Goal: Information Seeking & Learning: Learn about a topic

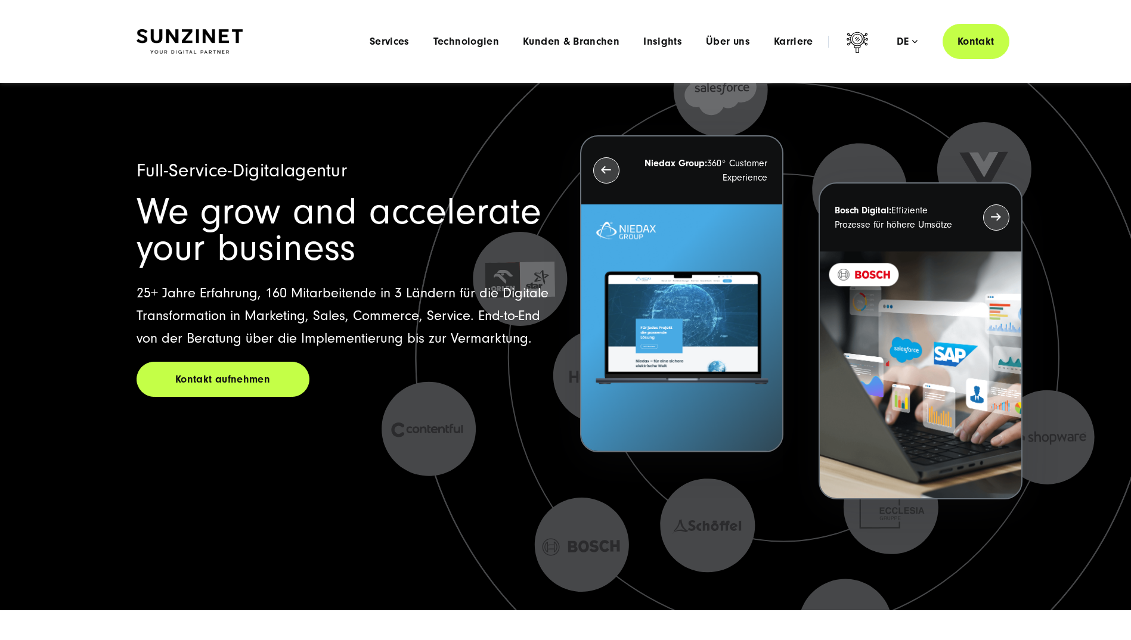
click at [395, 36] on span "Services" at bounding box center [390, 42] width 40 height 12
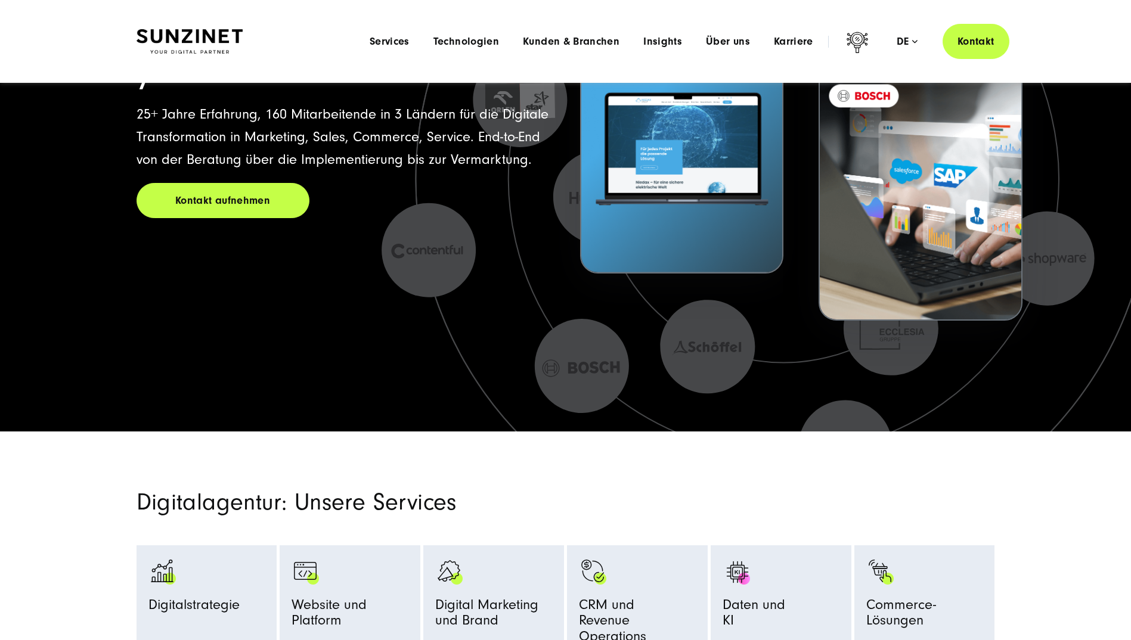
scroll to position [179, 0]
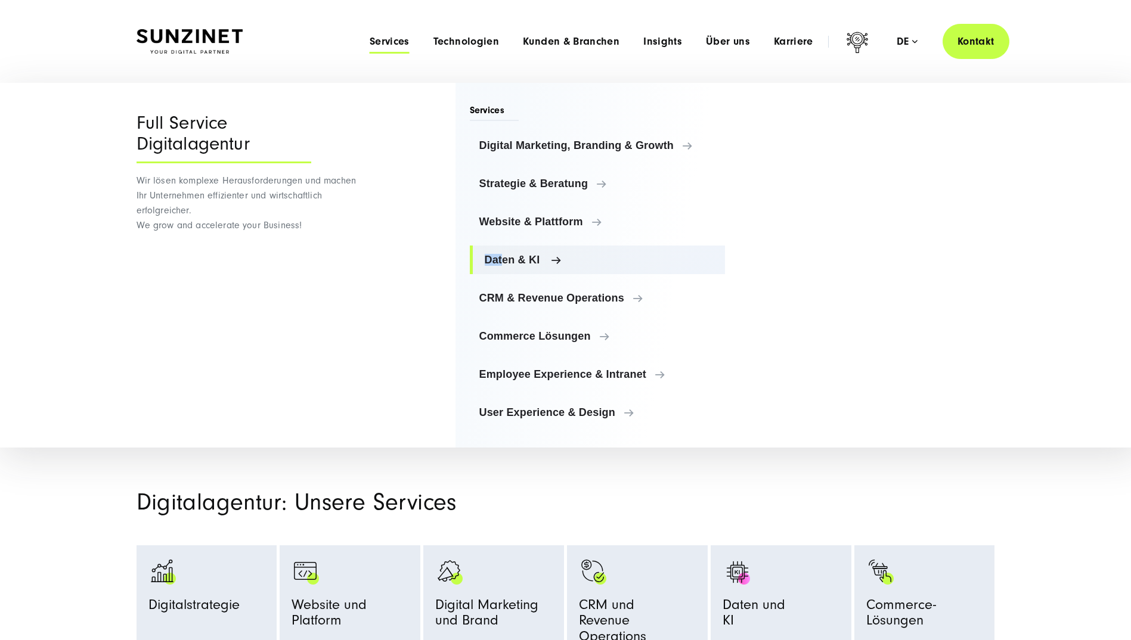
click at [498, 246] on ul "Digital Marketing, Branding & Growth Digital Marketing, Branding & Growth Digit…" at bounding box center [598, 279] width 256 height 296
drag, startPoint x: 498, startPoint y: 246, endPoint x: 510, endPoint y: 257, distance: 16.5
click at [510, 257] on span "Daten & KI" at bounding box center [600, 260] width 231 height 12
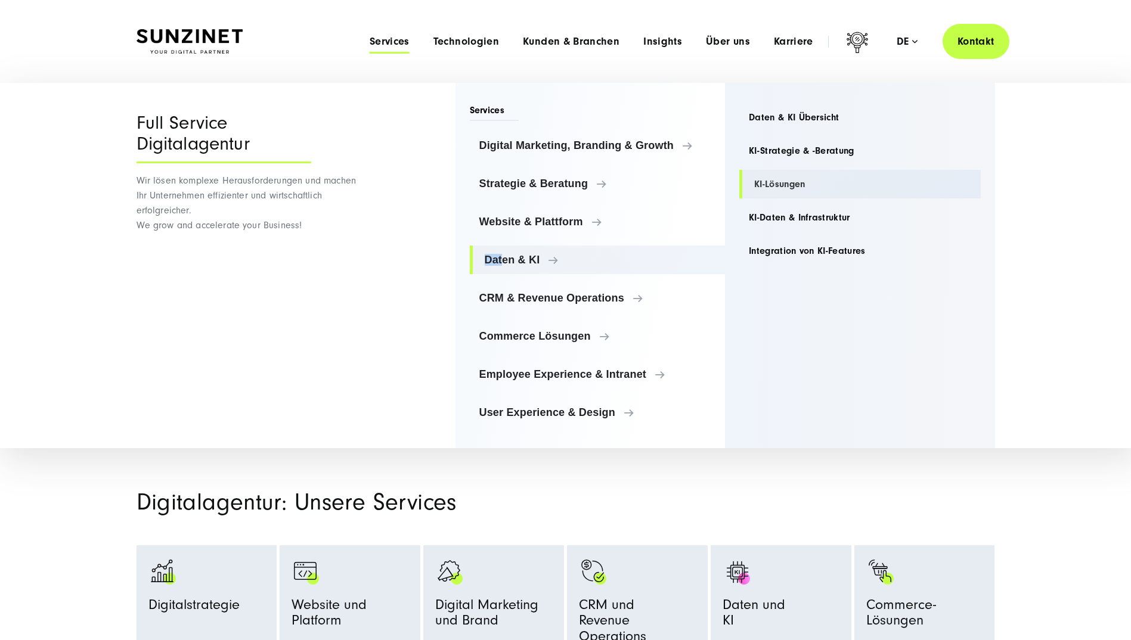
click at [778, 179] on link "KI-Lösungen" at bounding box center [859, 184] width 241 height 29
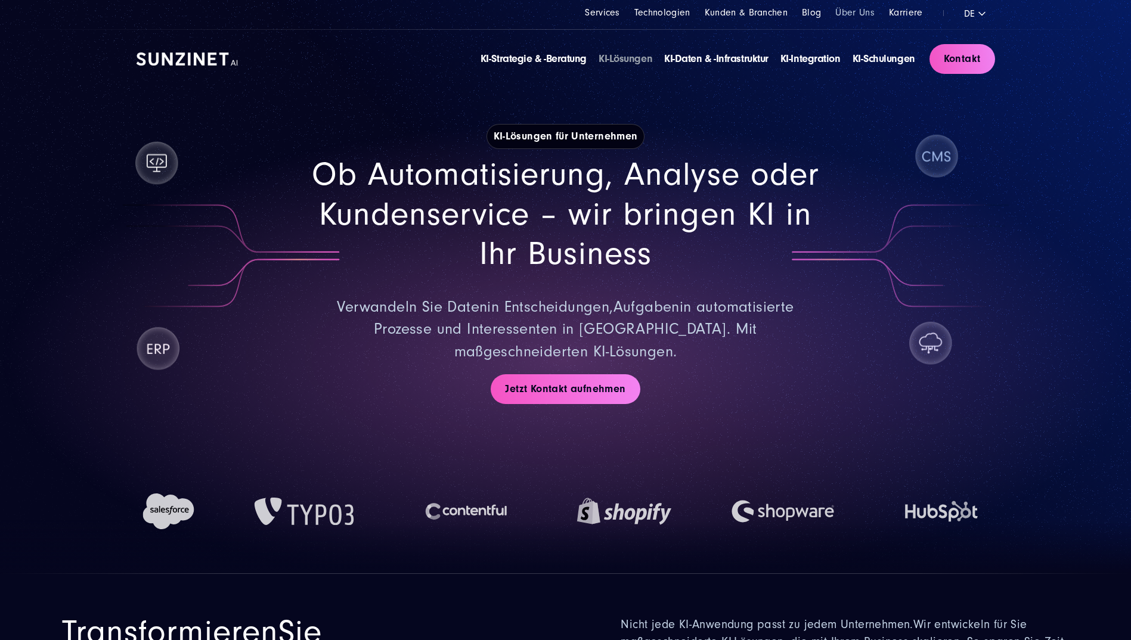
click at [853, 8] on link "Über Uns" at bounding box center [854, 12] width 39 height 11
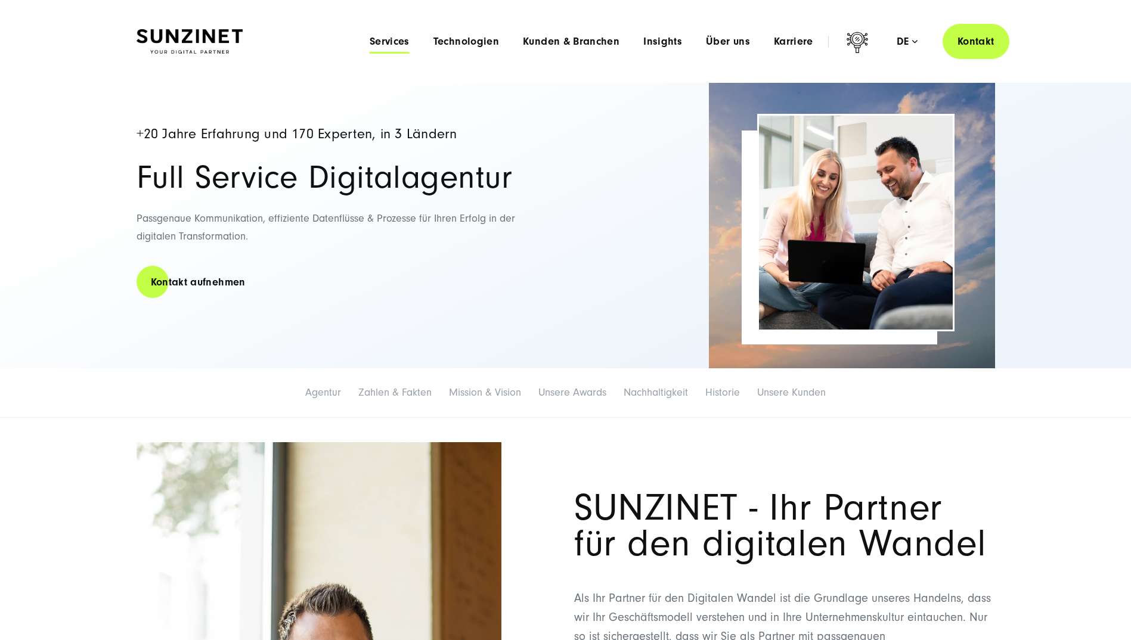
click at [401, 39] on span "Services" at bounding box center [390, 42] width 40 height 12
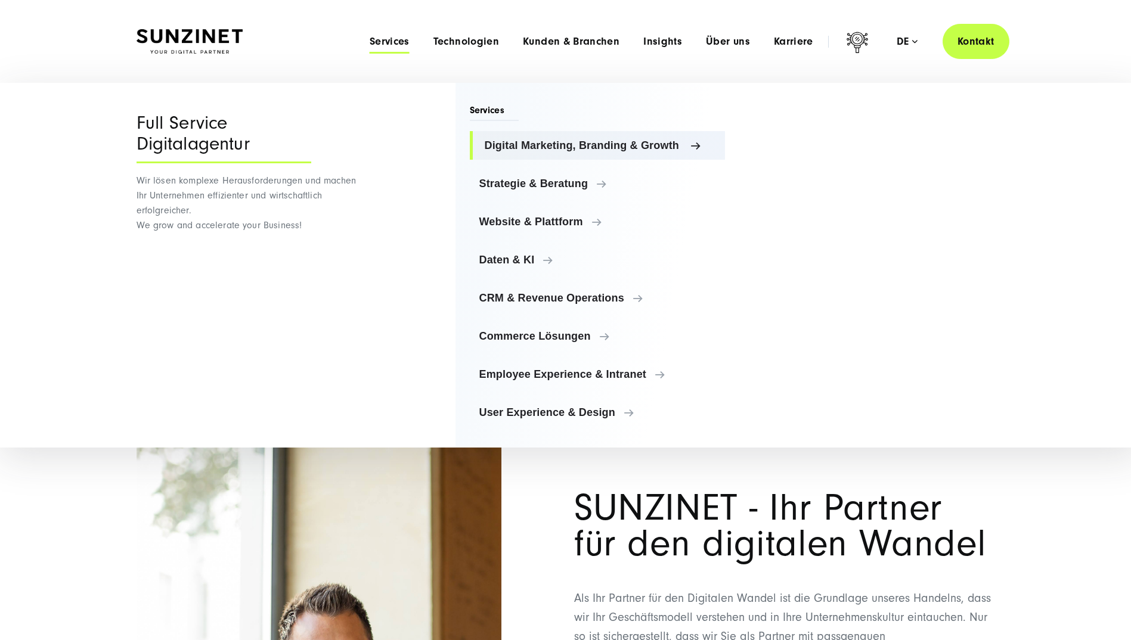
click at [563, 140] on span "Digital Marketing, Branding & Growth" at bounding box center [600, 146] width 231 height 12
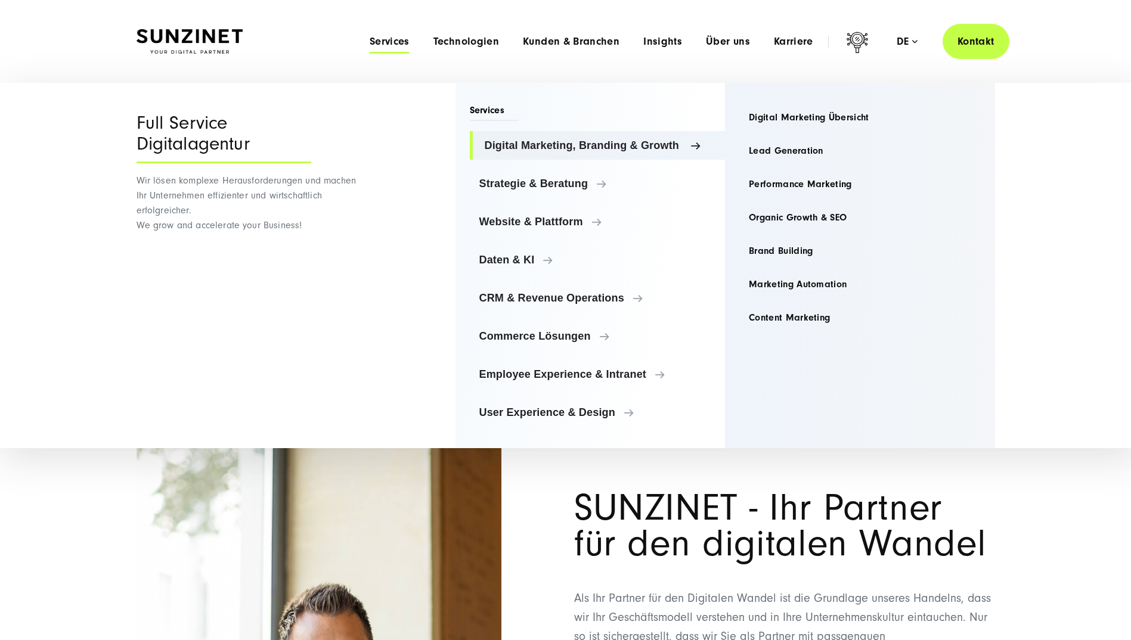
click at [565, 148] on span "Digital Marketing, Branding & Growth" at bounding box center [600, 146] width 231 height 12
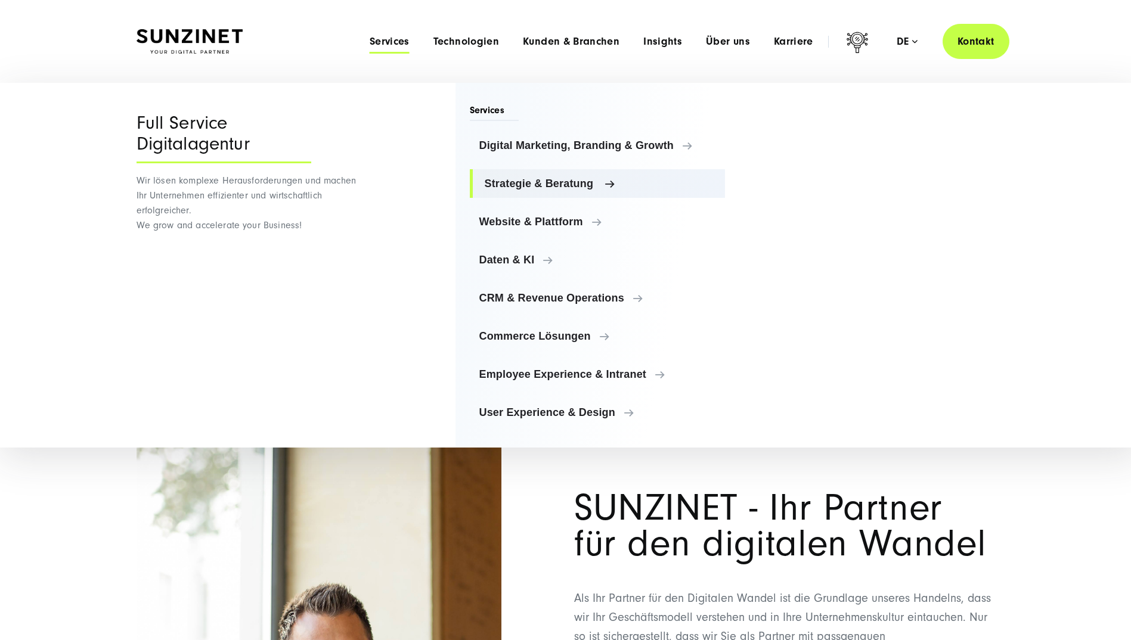
click at [545, 183] on span "Strategie & Beratung" at bounding box center [600, 184] width 231 height 12
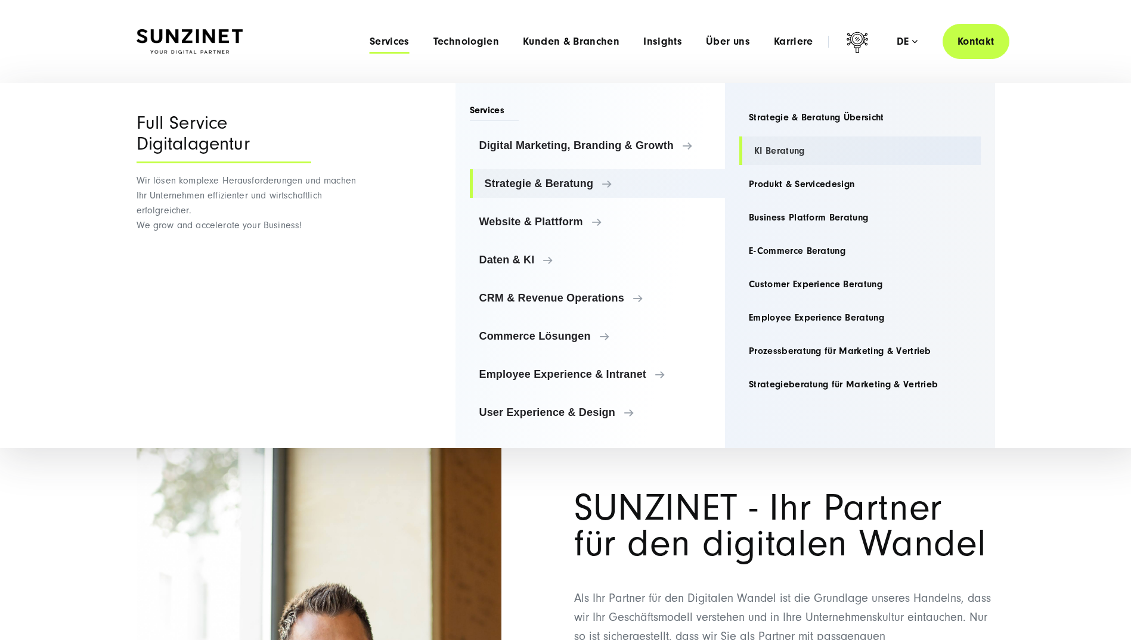
click at [784, 147] on link "KI Beratung" at bounding box center [859, 151] width 241 height 29
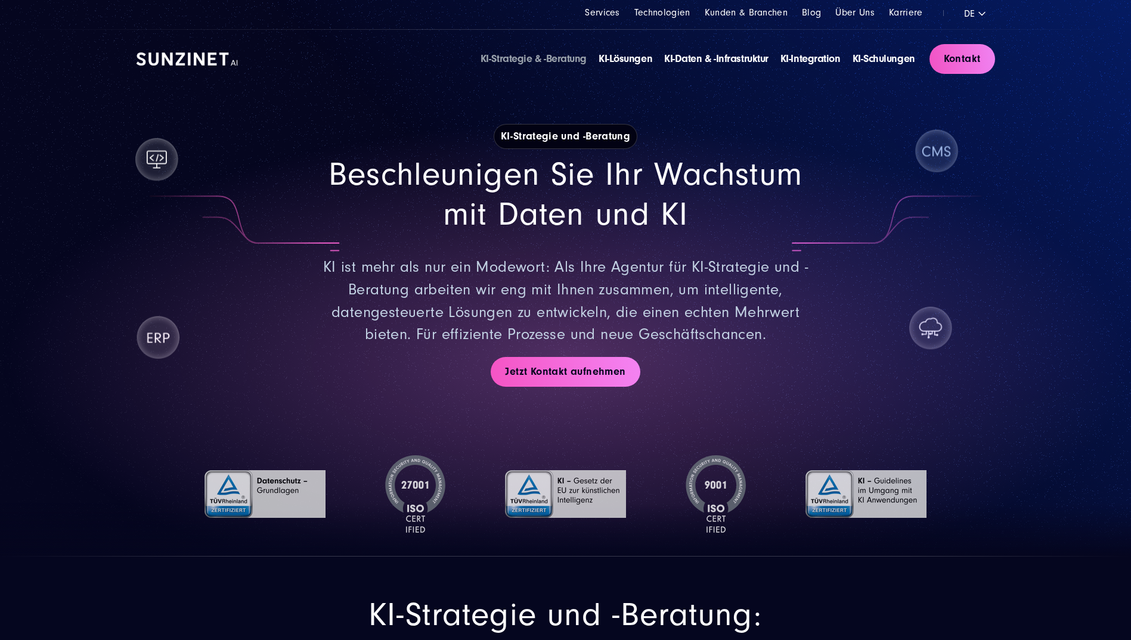
click at [543, 59] on link "KI-Strategie & -Beratung" at bounding box center [534, 58] width 106 height 13
click at [748, 56] on link "KI-Daten & -Infrastruktur" at bounding box center [716, 58] width 104 height 13
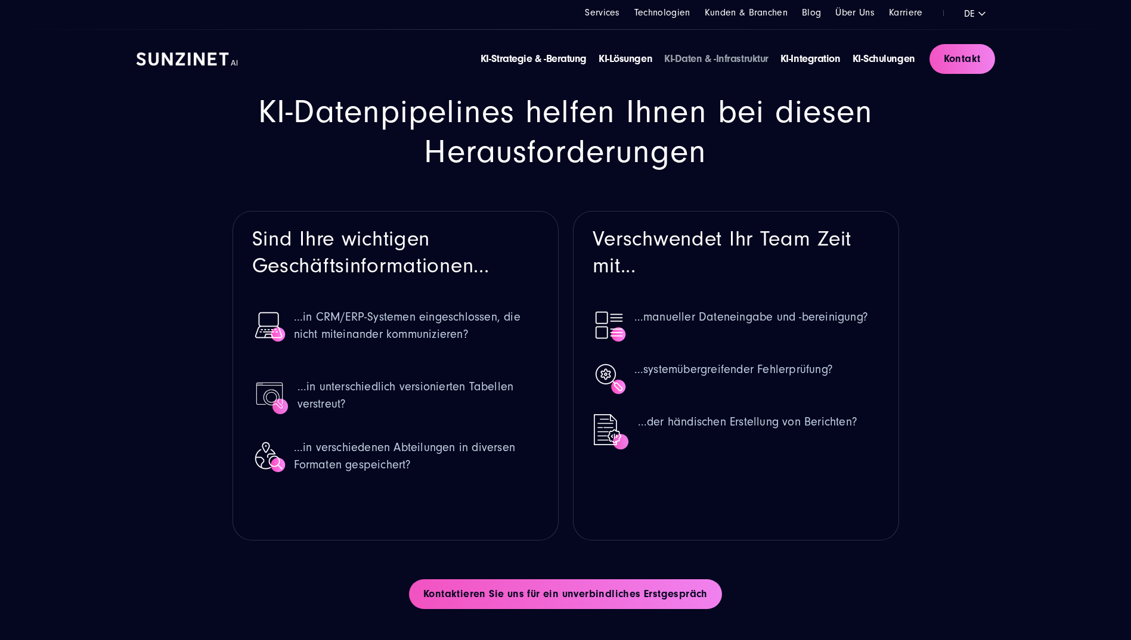
scroll to position [239, 0]
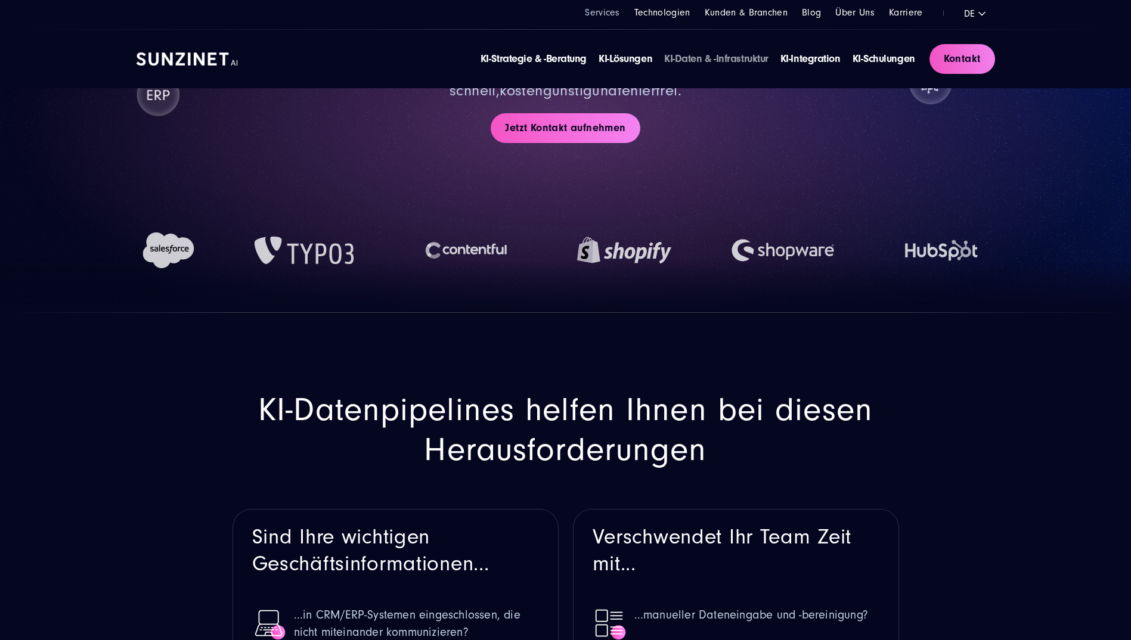
click at [600, 8] on link "Services" at bounding box center [602, 12] width 35 height 11
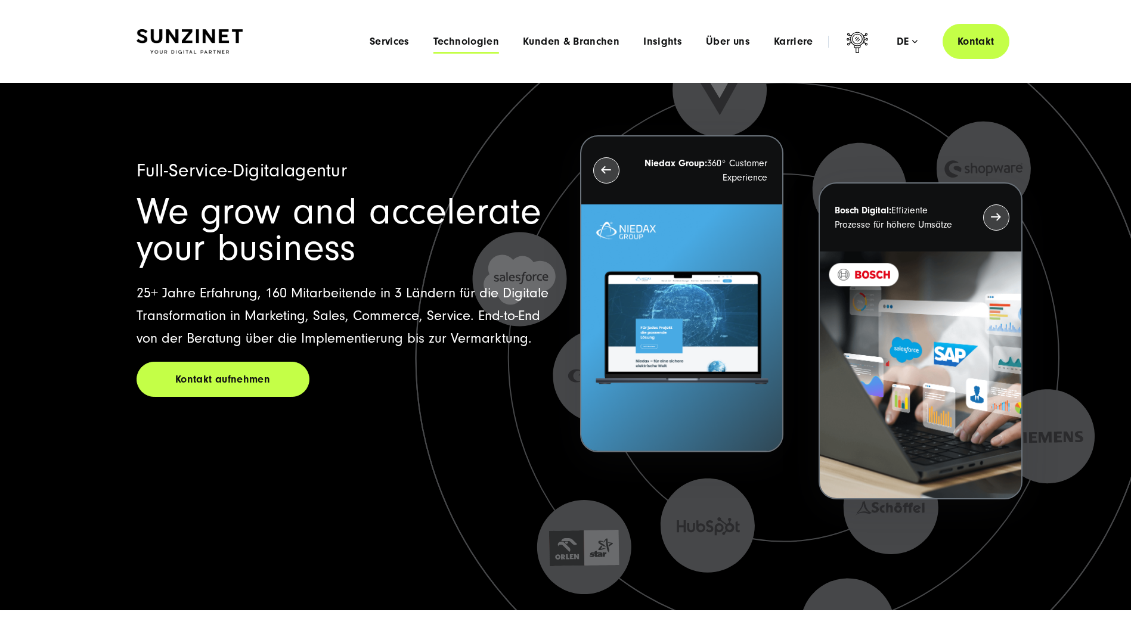
click at [482, 36] on span "Technologien" at bounding box center [466, 42] width 66 height 12
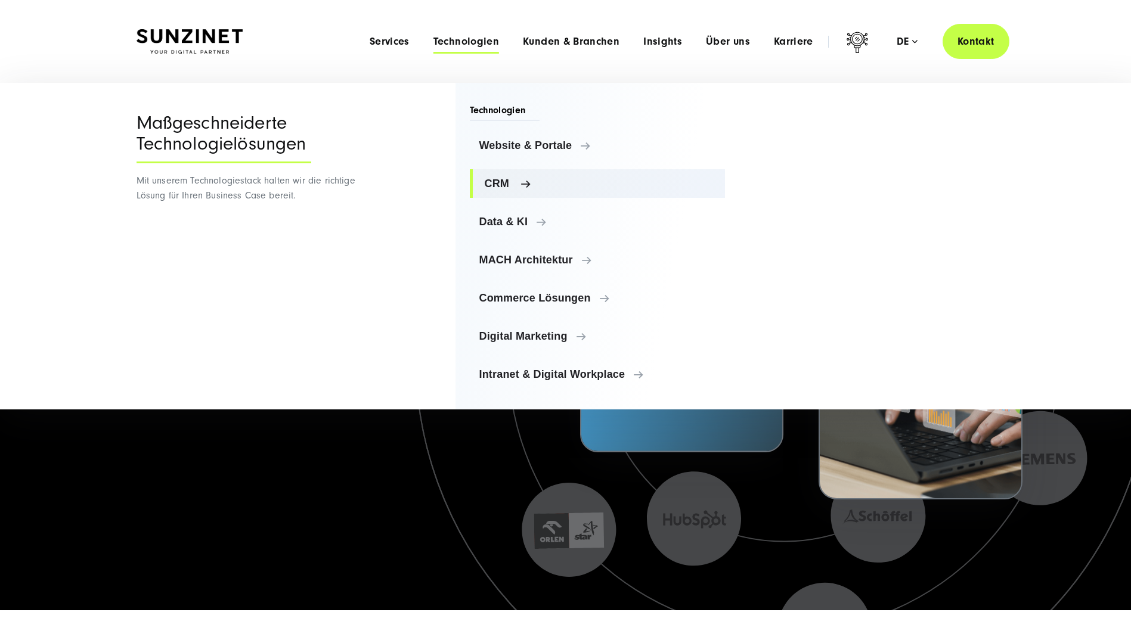
click at [498, 176] on link "CRM" at bounding box center [598, 183] width 256 height 29
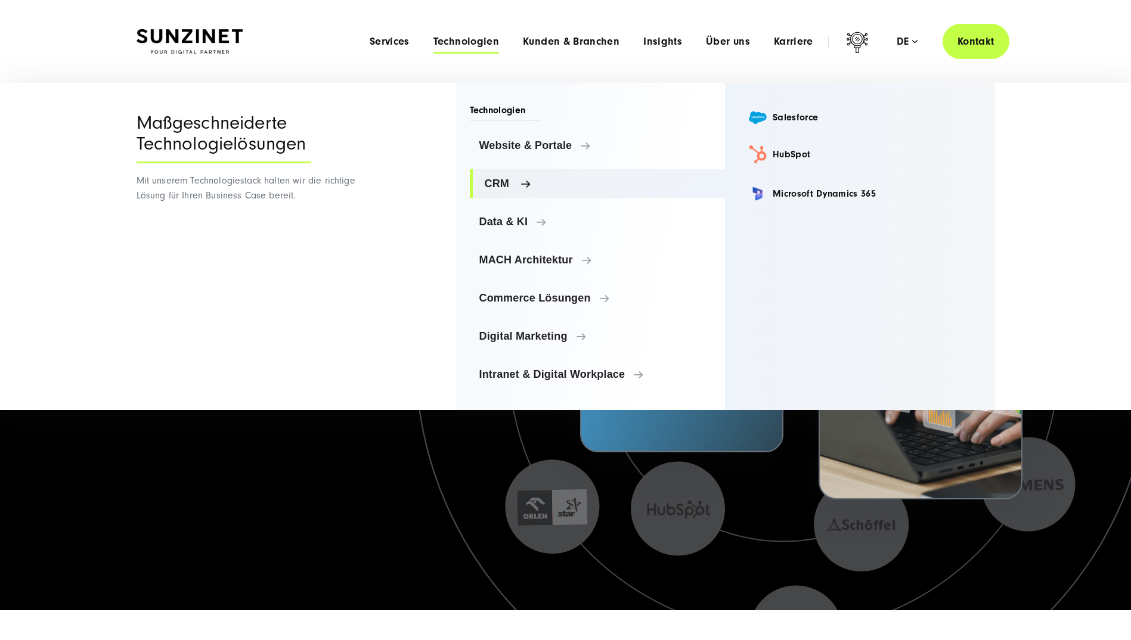
click at [522, 186] on span "CRM" at bounding box center [600, 184] width 231 height 12
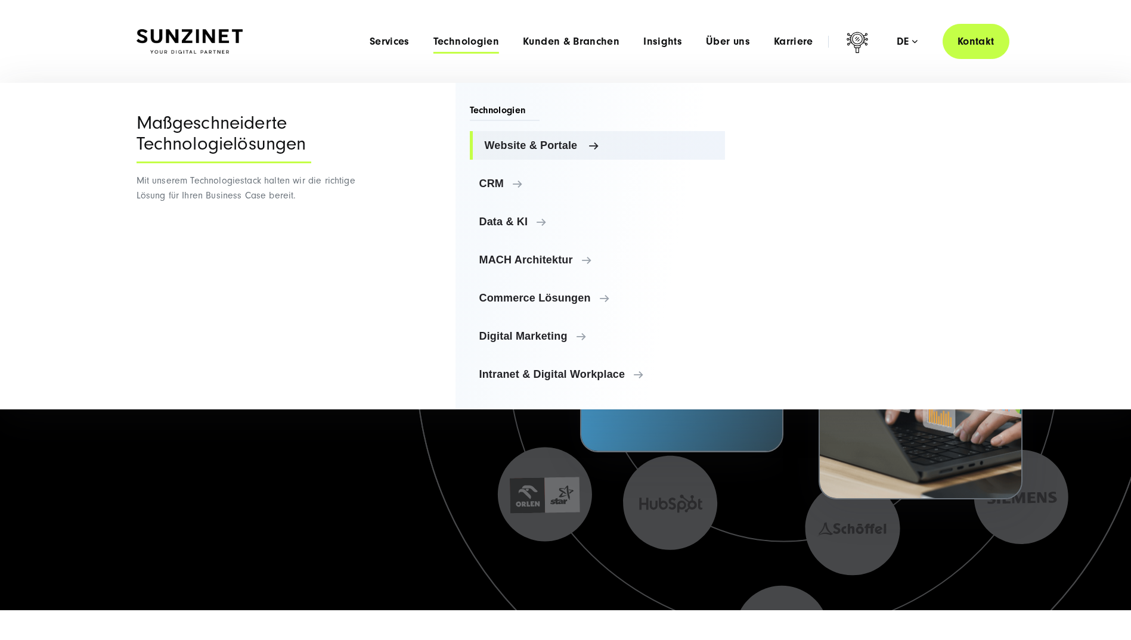
click at [534, 143] on span "Website & Portale" at bounding box center [600, 146] width 231 height 12
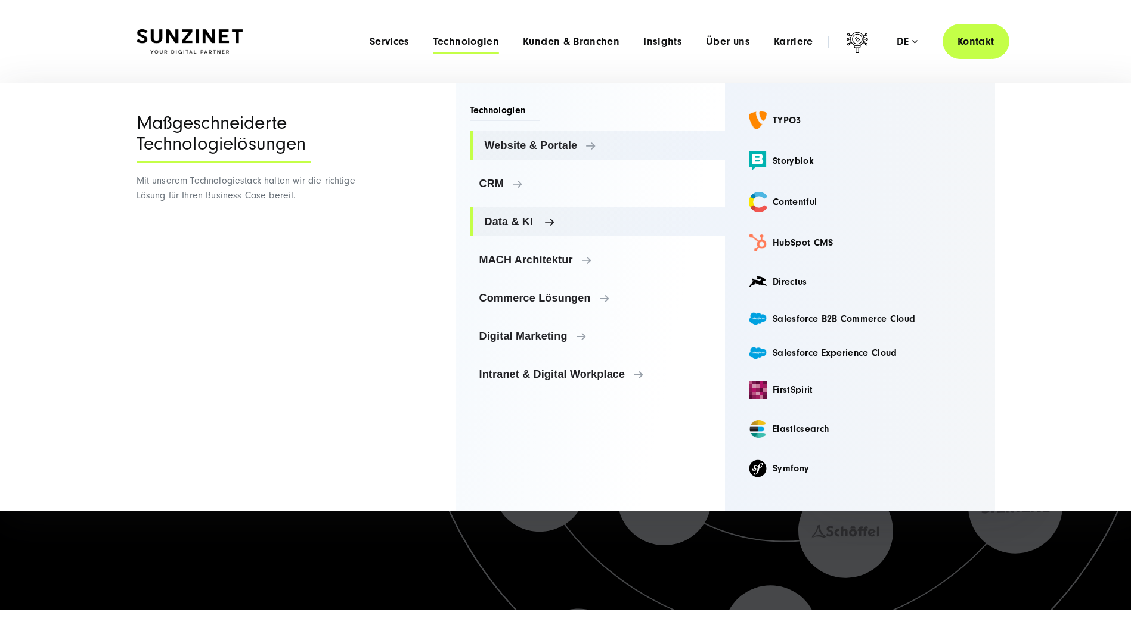
click at [525, 224] on span "Data & KI" at bounding box center [600, 222] width 231 height 12
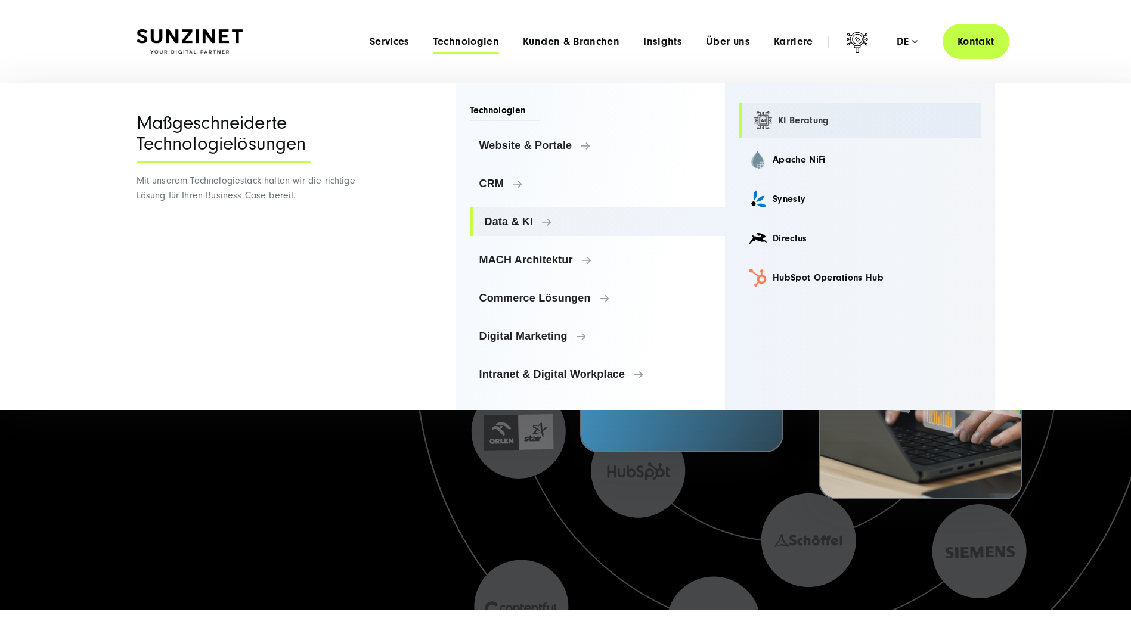
click at [789, 121] on link "KI Beratung" at bounding box center [859, 120] width 241 height 35
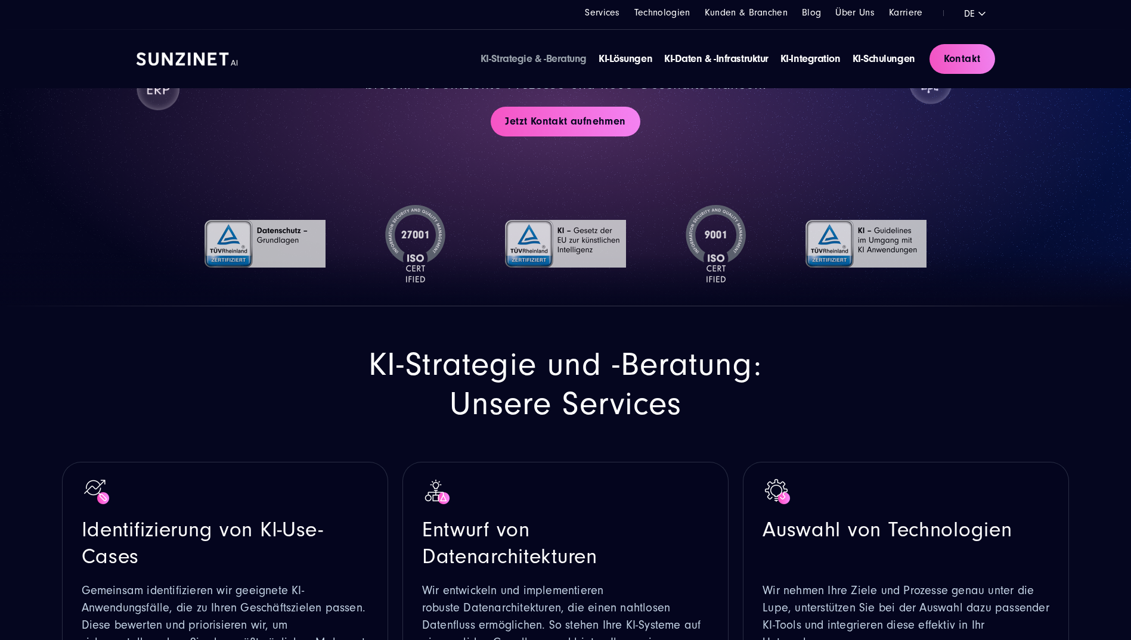
scroll to position [60, 0]
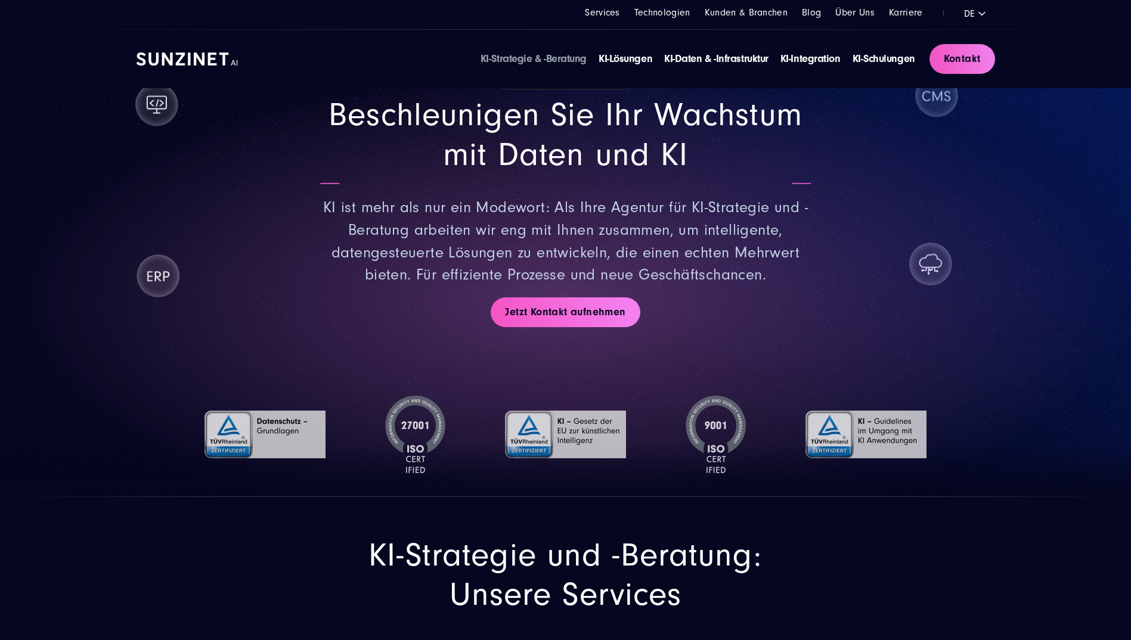
click at [629, 8] on ul "Services Technologien Kunden & Branchen Blog Über Uns Karriere" at bounding box center [753, 13] width 337 height 14
click at [620, 11] on link "Services" at bounding box center [602, 12] width 35 height 11
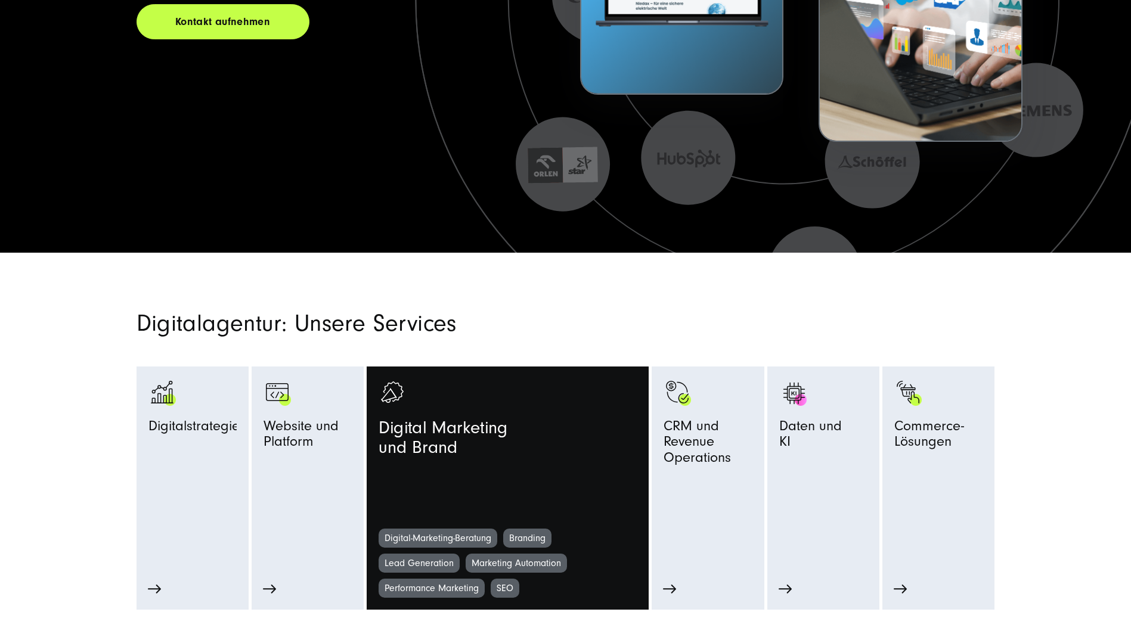
scroll to position [537, 0]
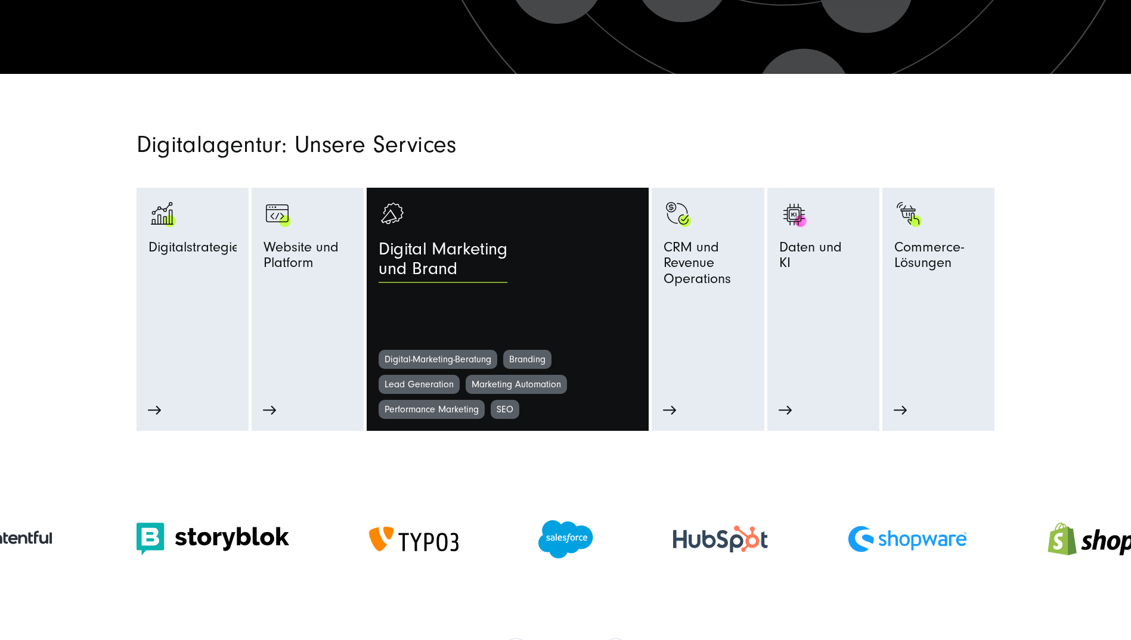
click at [450, 270] on span "Digital Marketing und Brand" at bounding box center [443, 263] width 129 height 46
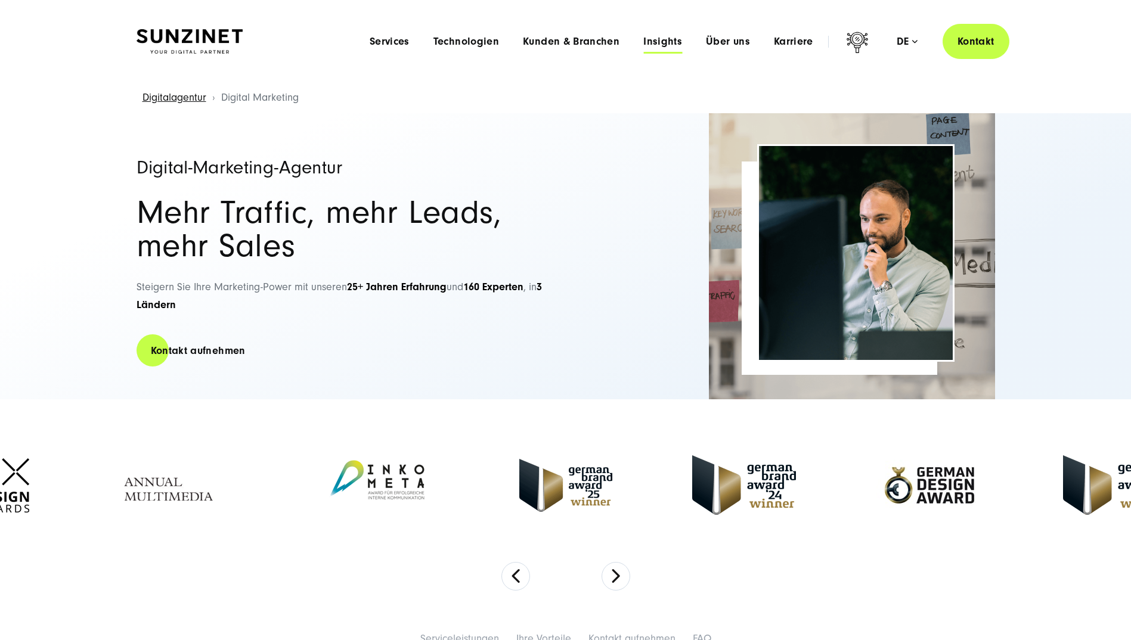
click at [670, 44] on span "Insights" at bounding box center [662, 42] width 39 height 12
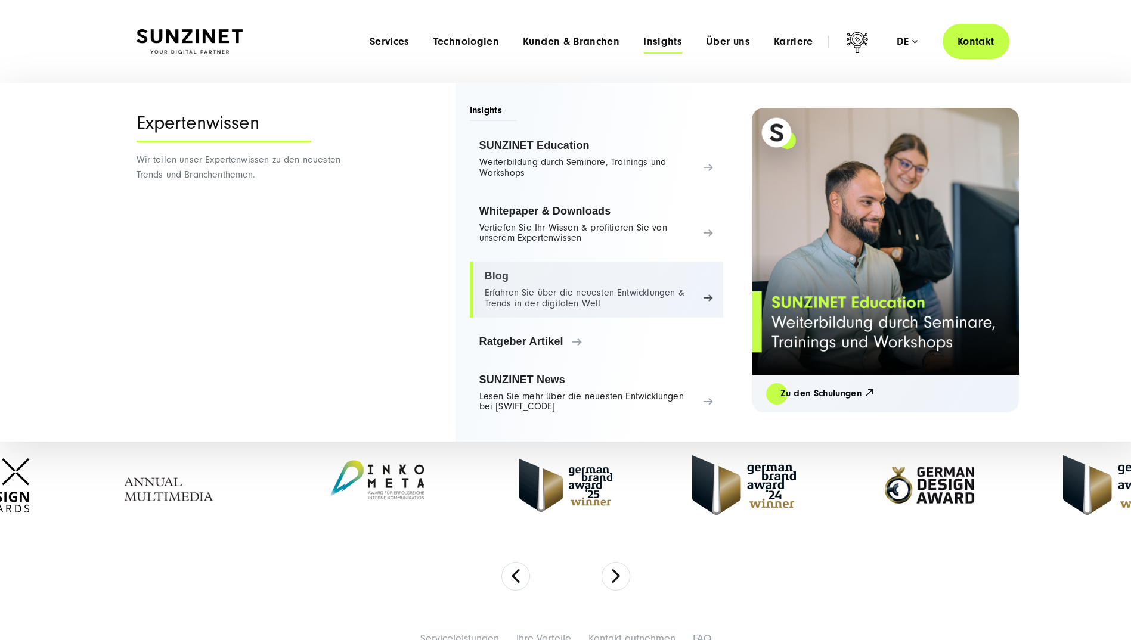
click at [565, 302] on link "Blog Erfahren Sie über die neuesten Entwicklungen & Trends in der digitalen Welt" at bounding box center [596, 290] width 253 height 56
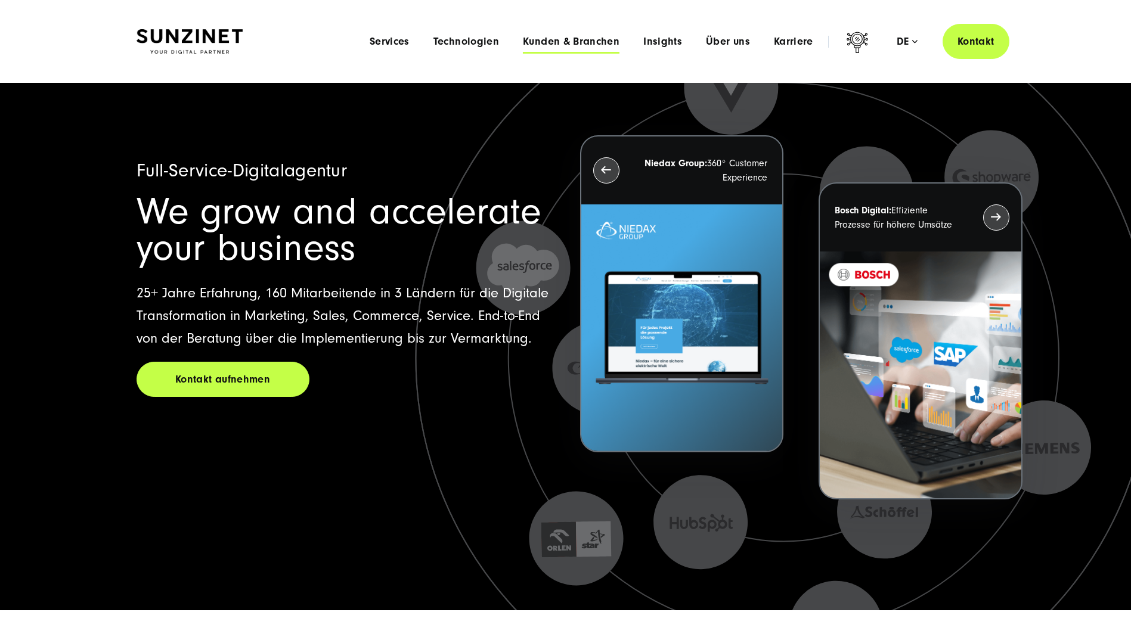
click at [574, 41] on span "Kunden & Branchen" at bounding box center [571, 42] width 97 height 12
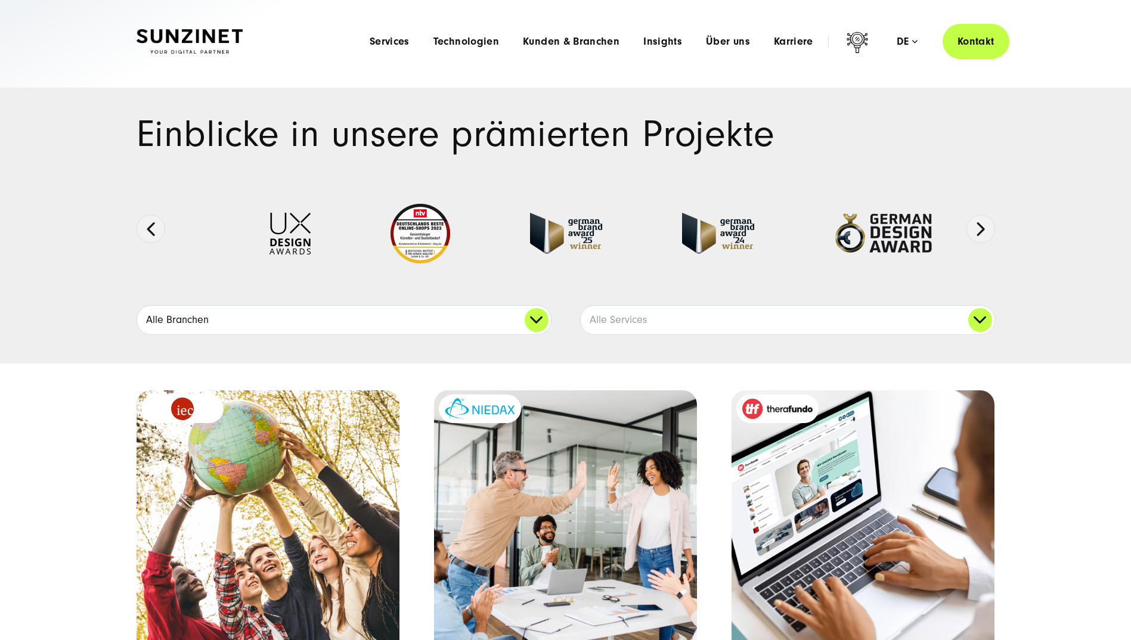
click at [231, 317] on link "Alle Branchen" at bounding box center [344, 320] width 414 height 29
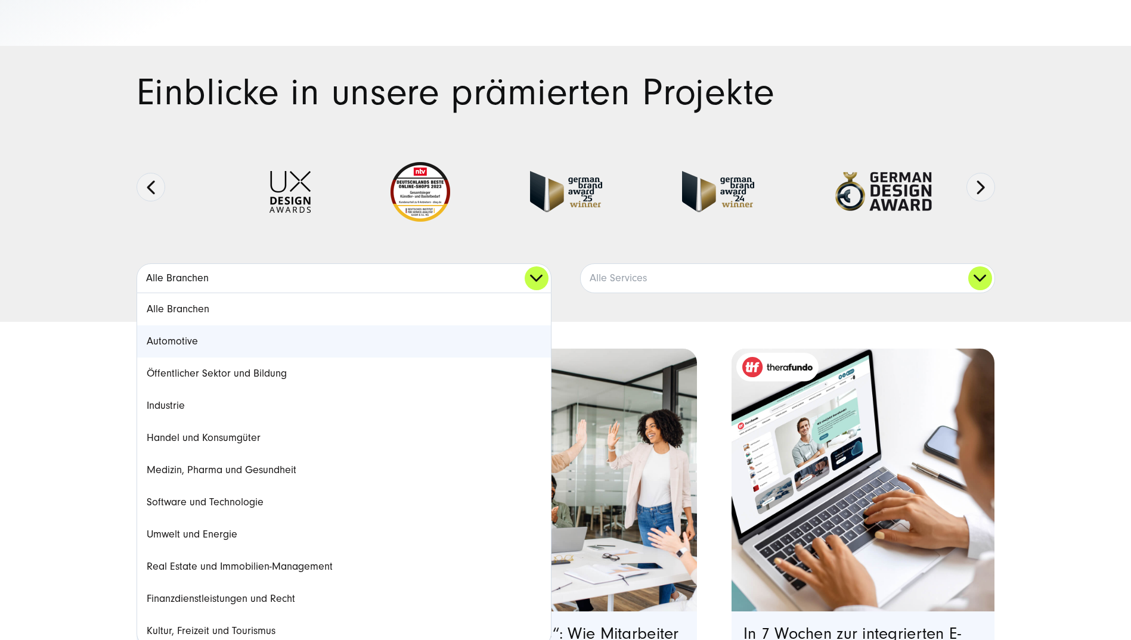
scroll to position [119, 0]
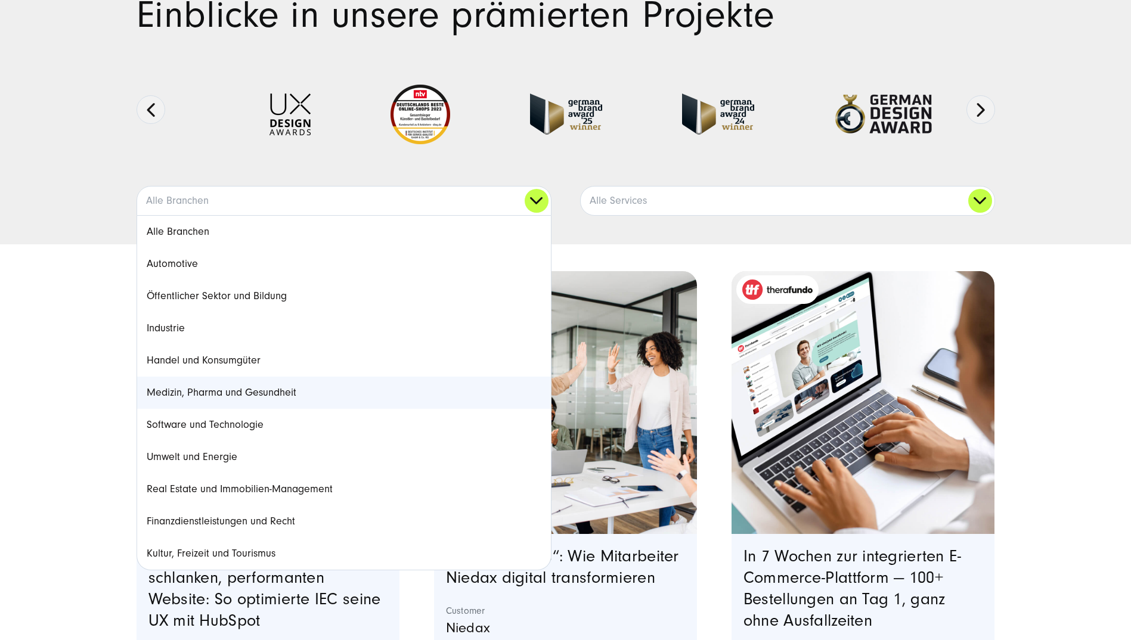
click at [190, 396] on link "Medizin, Pharma und Gesundheit" at bounding box center [344, 393] width 414 height 32
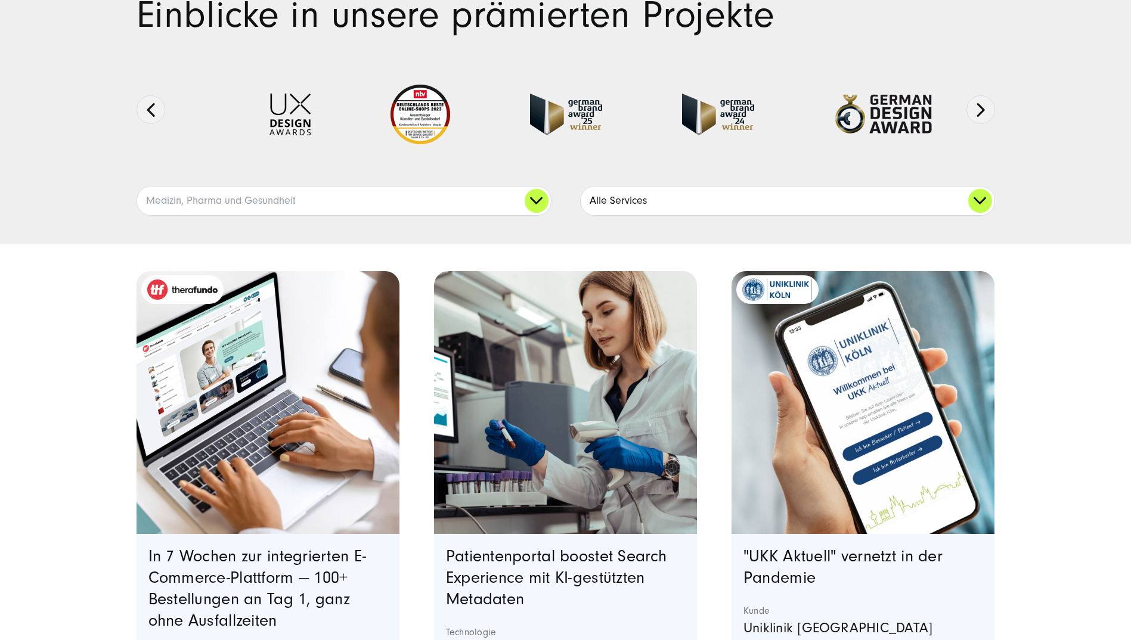
click at [616, 200] on link "Alle Services" at bounding box center [788, 201] width 414 height 29
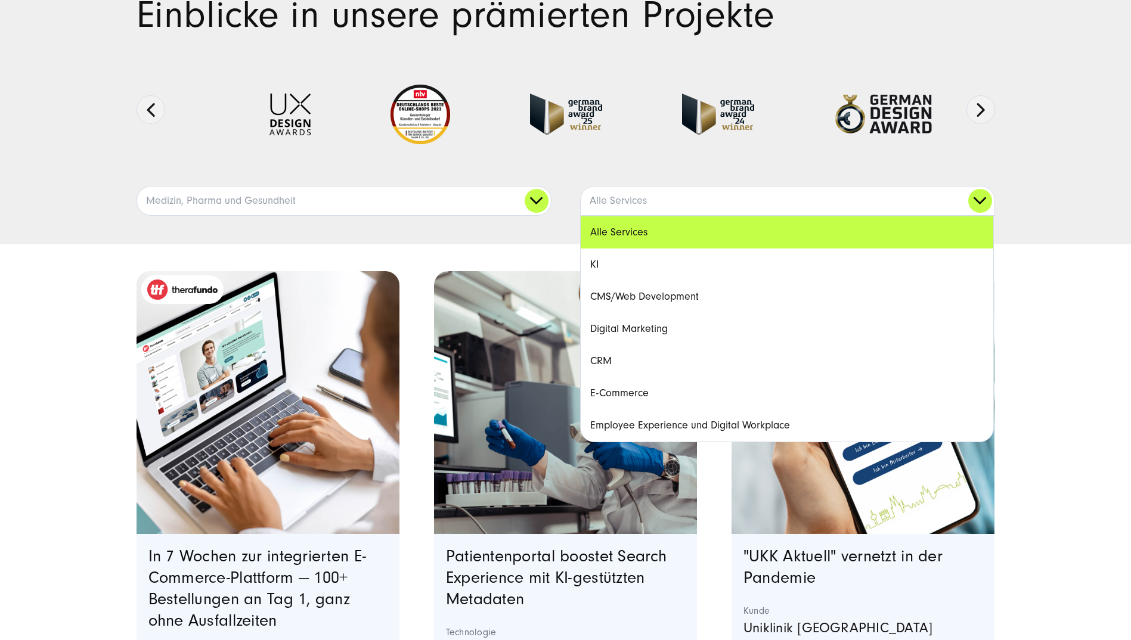
click at [608, 261] on link "KI" at bounding box center [787, 265] width 413 height 32
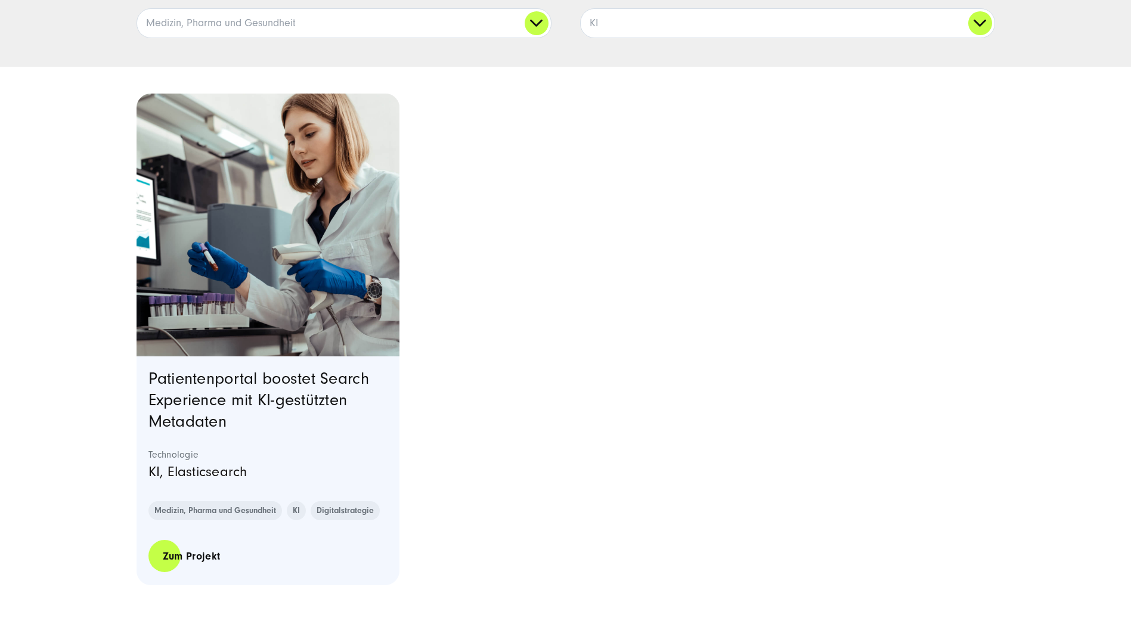
scroll to position [298, 0]
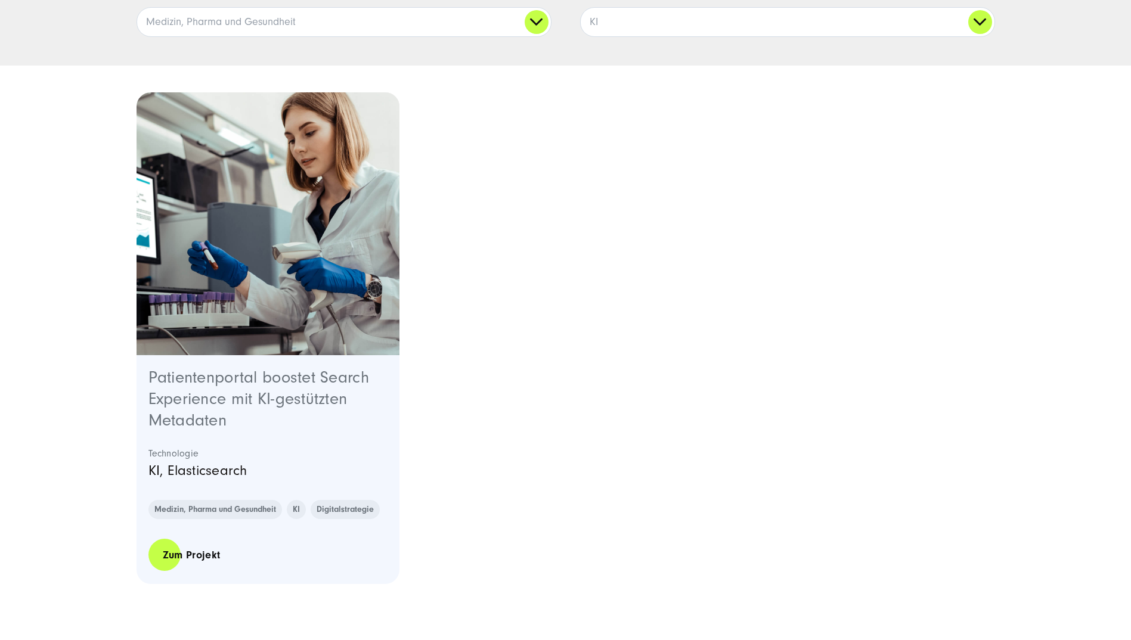
click at [289, 391] on link "Patientenportal boostet Search Experience mit KI-gestützten Metadaten" at bounding box center [258, 399] width 221 height 61
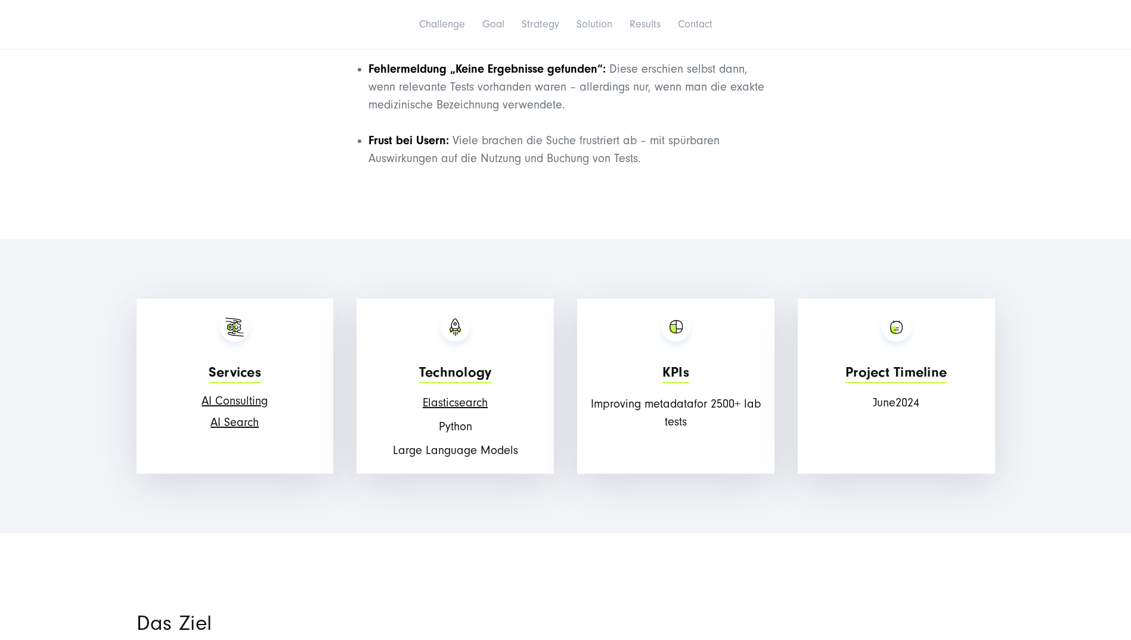
scroll to position [1312, 0]
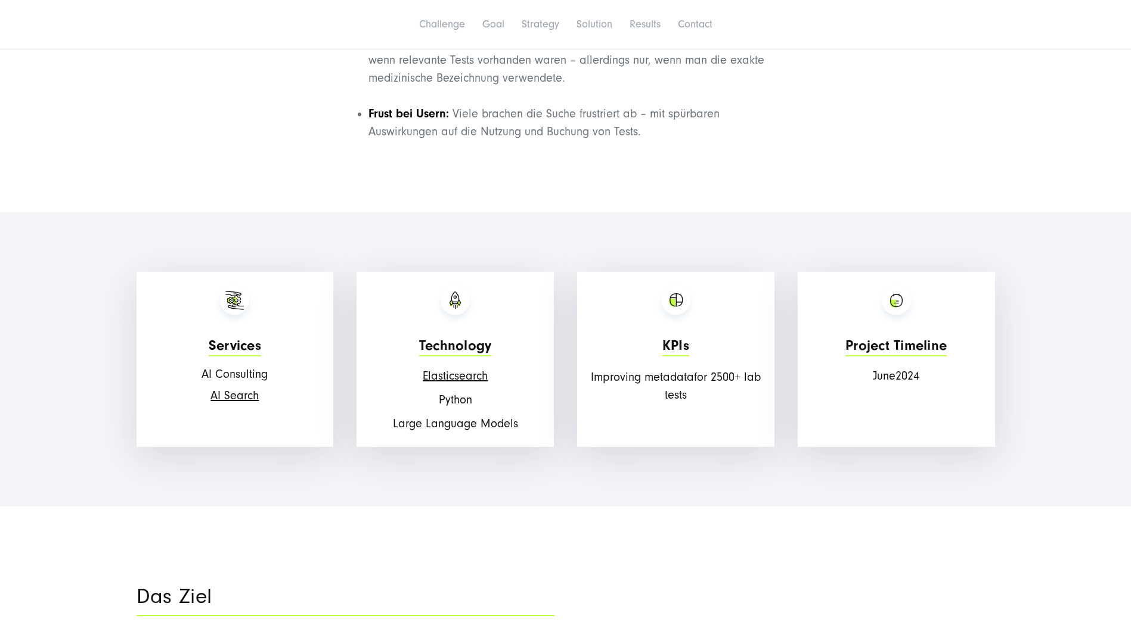
click at [246, 377] on link "AI Consulting" at bounding box center [235, 374] width 66 height 13
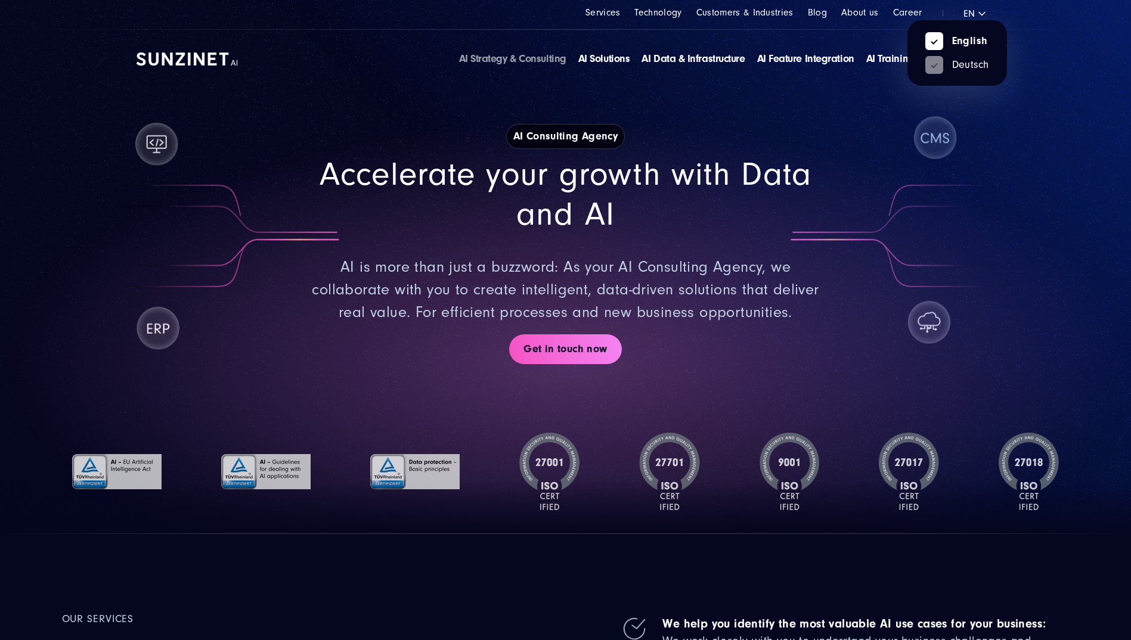
click at [973, 16] on div "English Deutsch" at bounding box center [985, 13] width 44 height 14
click at [961, 62] on link "Deutsch" at bounding box center [957, 65] width 64 height 11
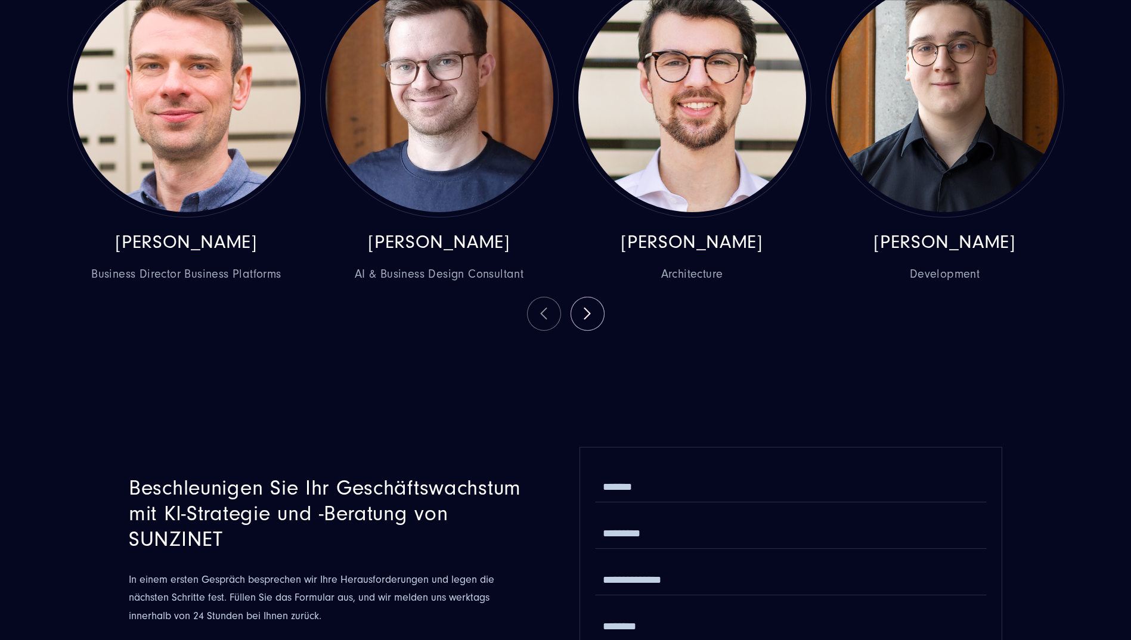
scroll to position [3041, 0]
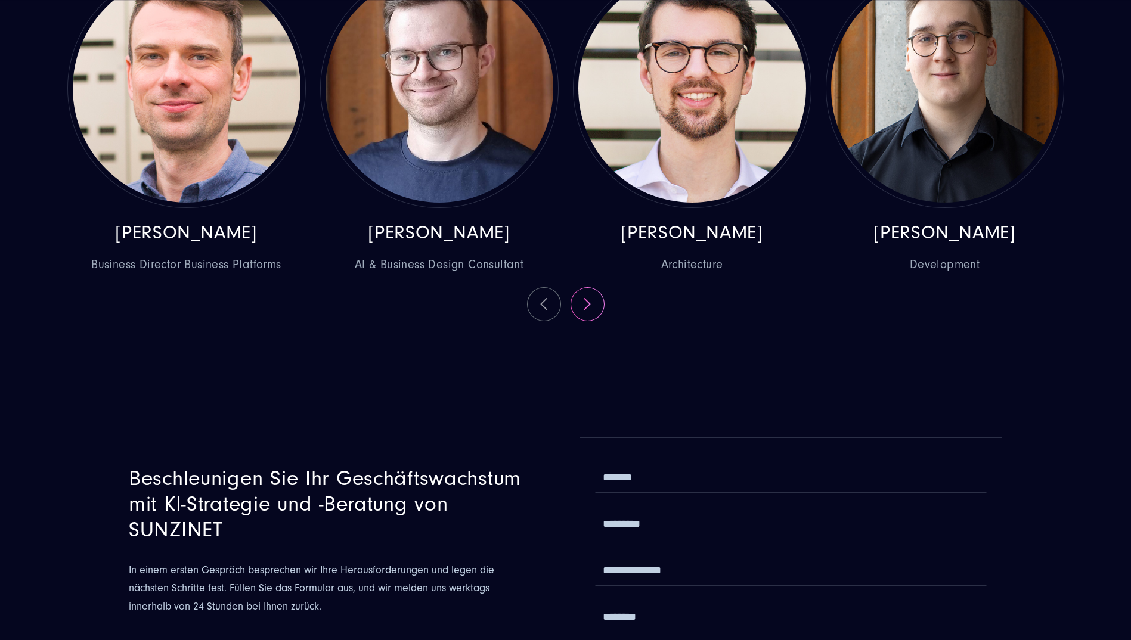
click at [590, 305] on button at bounding box center [587, 304] width 33 height 33
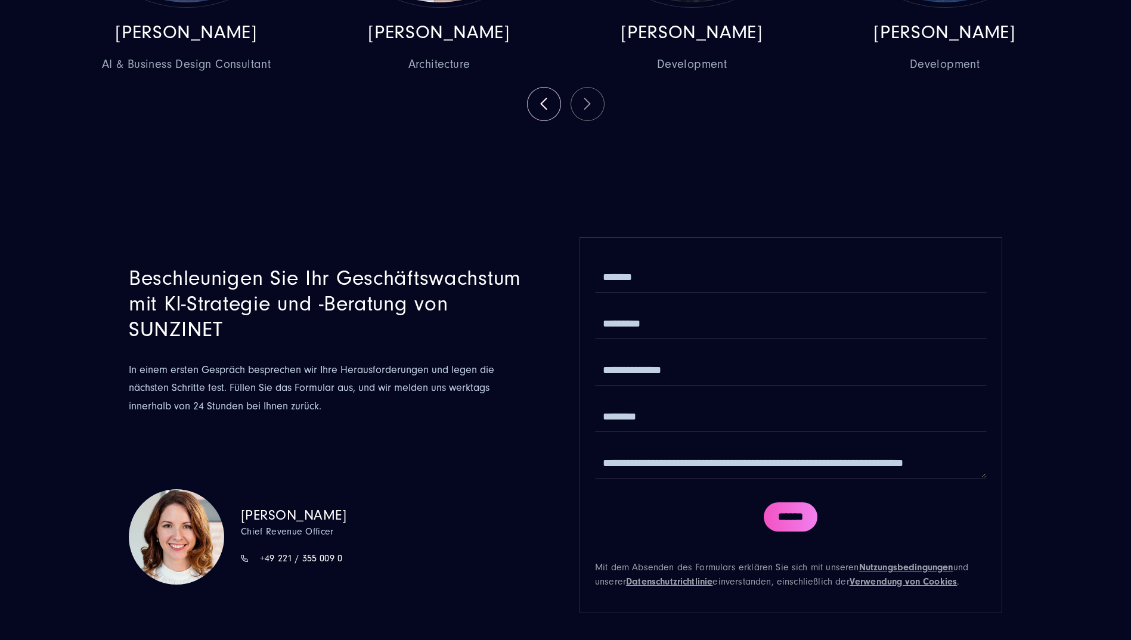
scroll to position [3339, 0]
